Goal: Information Seeking & Learning: Check status

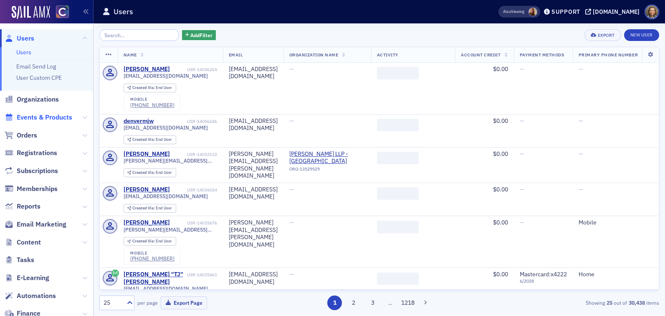
click at [37, 119] on span "Events & Products" at bounding box center [45, 117] width 56 height 9
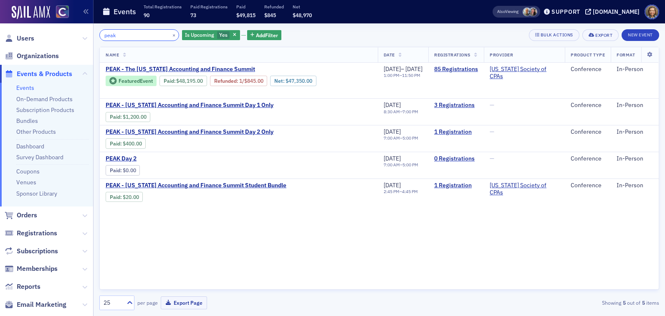
drag, startPoint x: 127, startPoint y: 34, endPoint x: 61, endPoint y: 20, distance: 68.4
click at [61, 20] on div "Users Organizations Events & Products Events On-Demand Products Subscription Pr…" at bounding box center [332, 158] width 665 height 316
click at [315, 34] on div "peak × Is Upcoming Yes Add Filter Bulk Actions Export New Event" at bounding box center [379, 35] width 560 height 12
drag, startPoint x: 134, startPoint y: 35, endPoint x: 54, endPoint y: 23, distance: 81.1
click at [54, 23] on div "Users Organizations Events & Products Events On-Demand Products Subscription Pr…" at bounding box center [332, 158] width 665 height 316
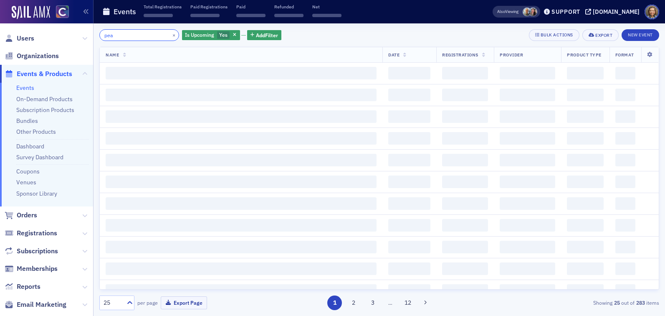
type input "peak"
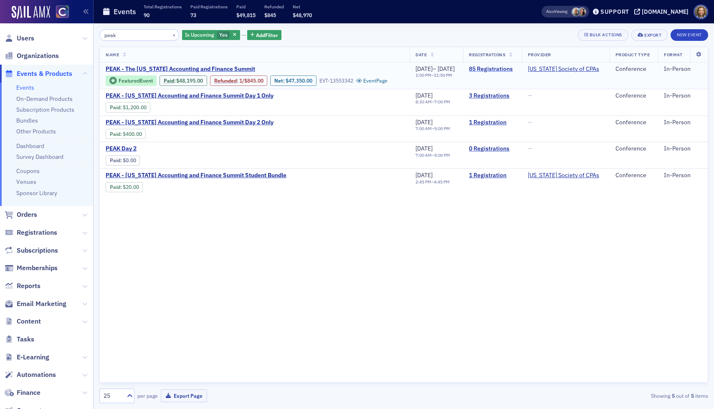
click at [490, 68] on link "85 Registrations" at bounding box center [492, 70] width 47 height 8
drag, startPoint x: 121, startPoint y: 36, endPoint x: 70, endPoint y: 21, distance: 53.9
click at [70, 23] on div "Users Organizations Events & Products Events On-Demand Products Subscription Pr…" at bounding box center [357, 204] width 714 height 409
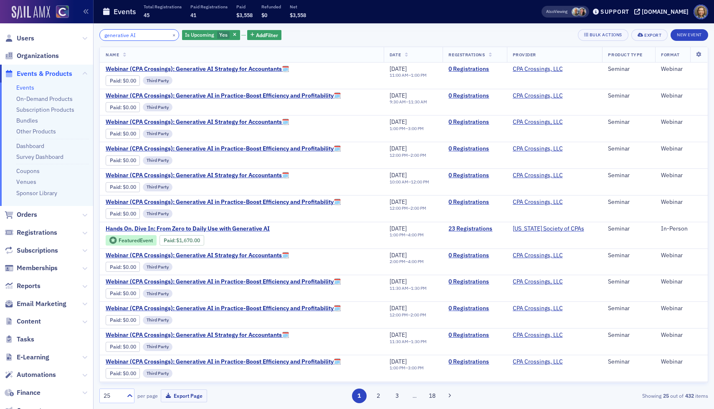
drag, startPoint x: 146, startPoint y: 34, endPoint x: 38, endPoint y: 17, distance: 108.6
click at [38, 20] on div "Users Organizations Events & Products Events On-Demand Products Subscription Pr…" at bounding box center [357, 204] width 714 height 409
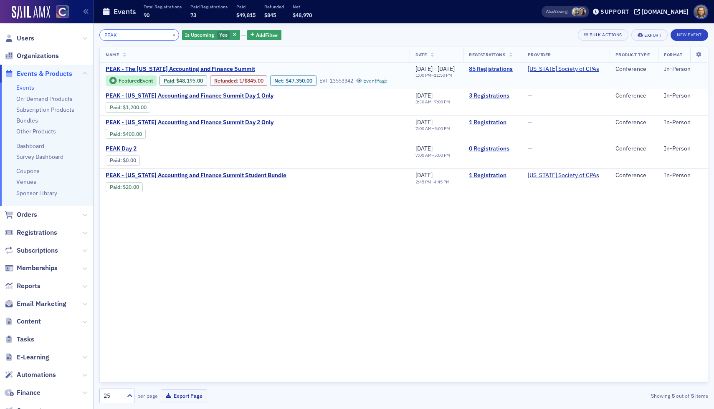
type input "PEAK"
click at [502, 72] on link "85 Registrations" at bounding box center [492, 70] width 47 height 8
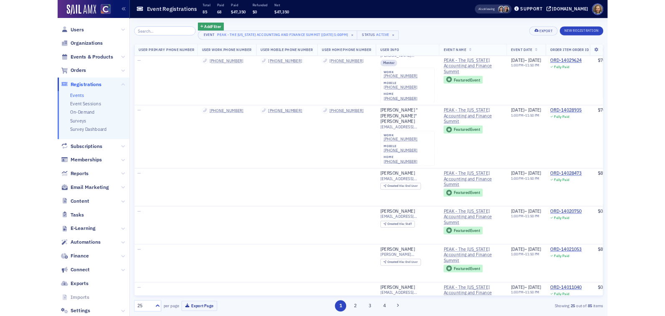
scroll to position [348, 115]
